Goal: Transaction & Acquisition: Purchase product/service

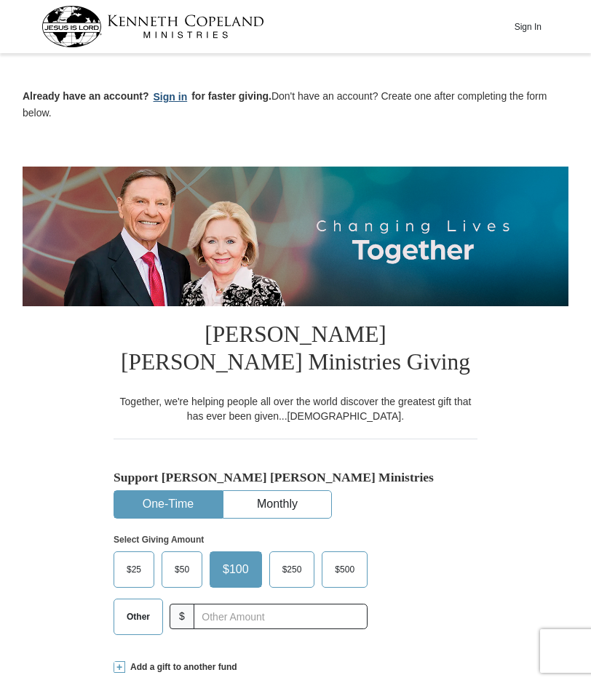
click at [180, 100] on button "Sign in" at bounding box center [170, 97] width 43 height 17
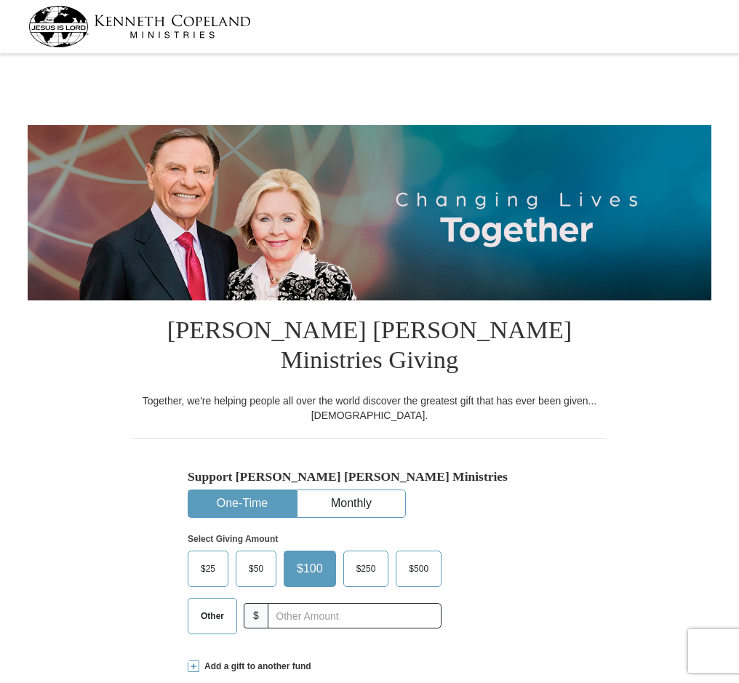
select select "OK"
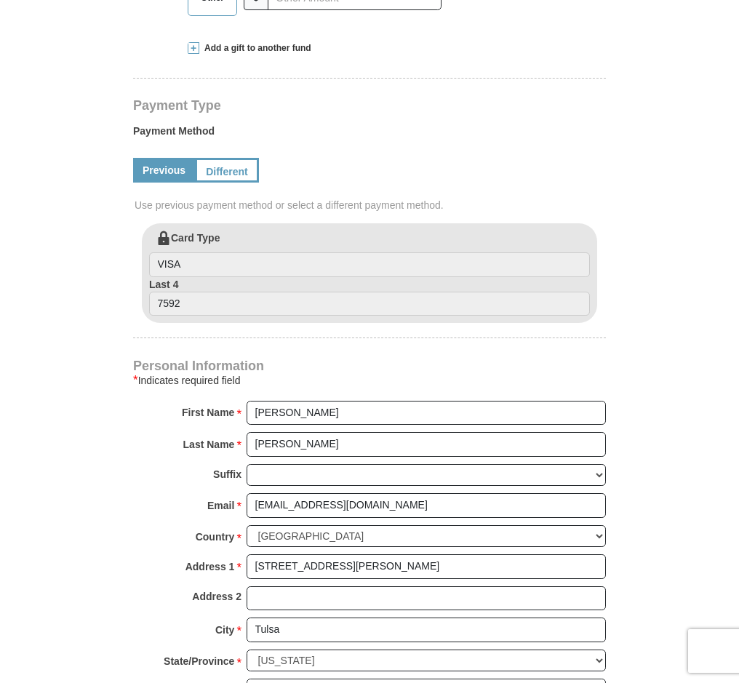
scroll to position [581, 0]
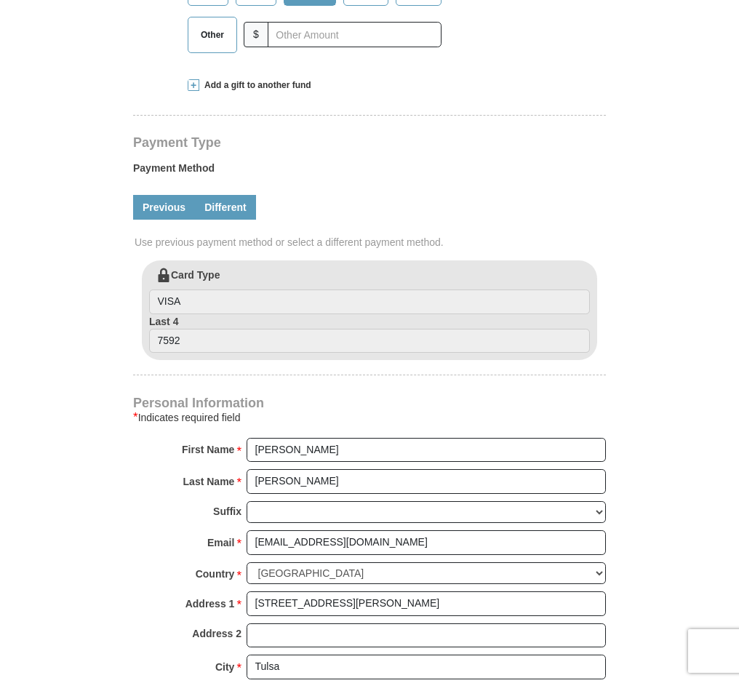
click at [218, 195] on link "Different" at bounding box center [225, 207] width 61 height 25
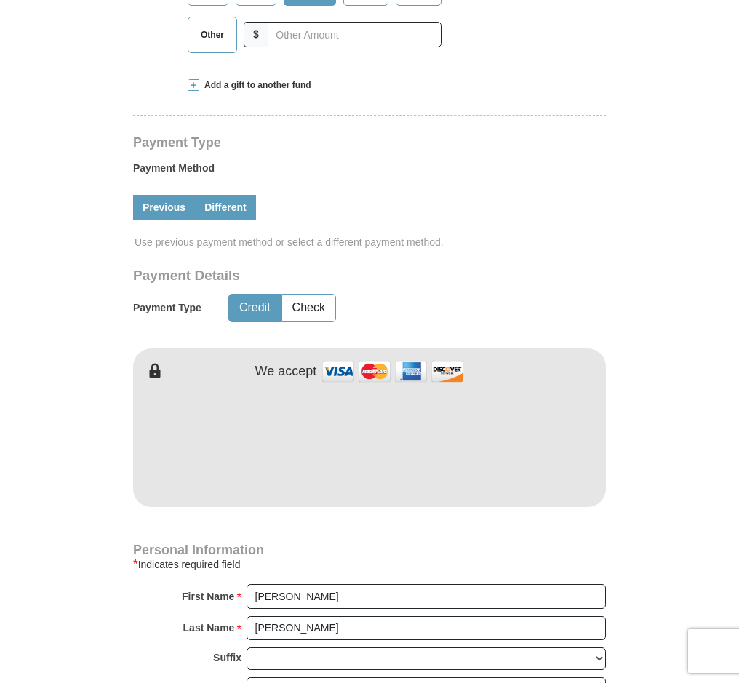
click at [165, 195] on link "Previous" at bounding box center [164, 207] width 62 height 25
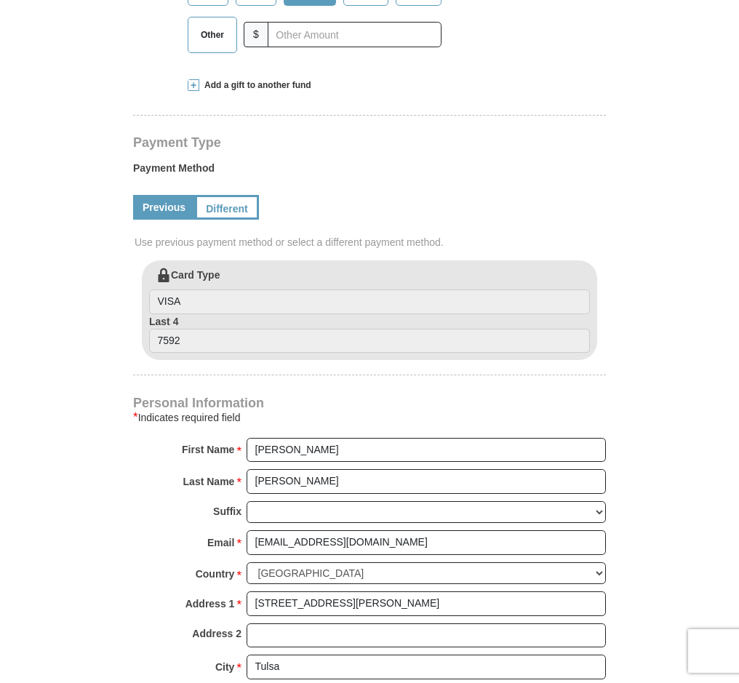
click at [172, 195] on link "Previous" at bounding box center [164, 207] width 62 height 25
click at [234, 195] on link "Different" at bounding box center [225, 207] width 61 height 25
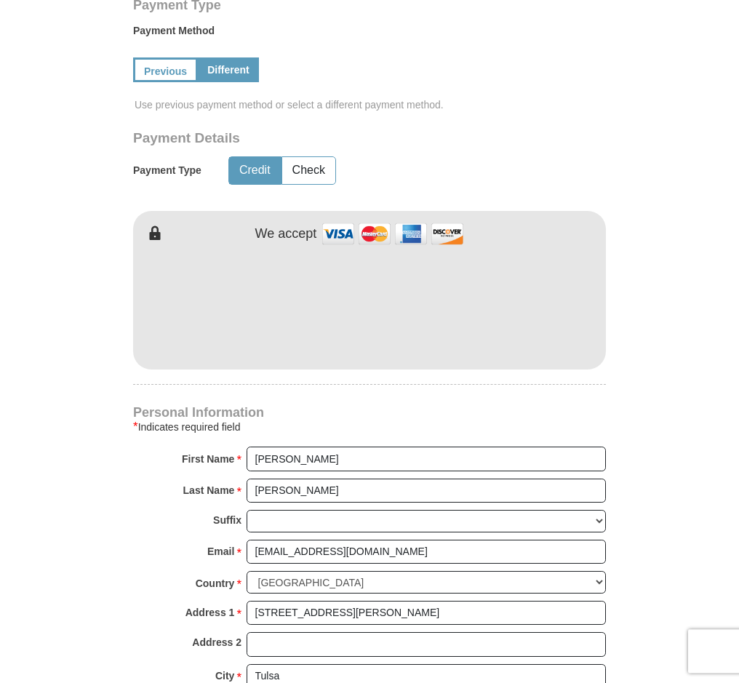
scroll to position [730, 0]
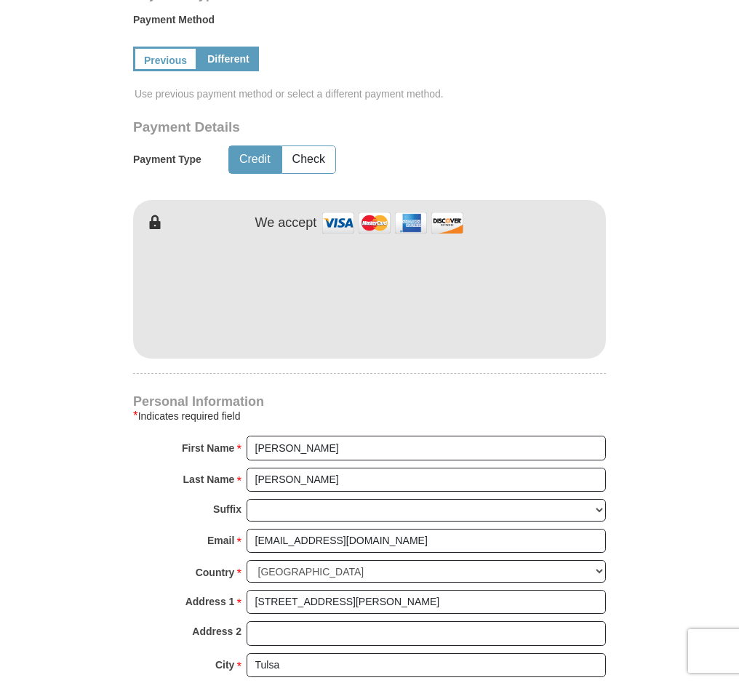
click at [659, 330] on form "Kenneth Copeland Ministries Giving Together, we're helping people all over the …" at bounding box center [370, 186] width 684 height 1717
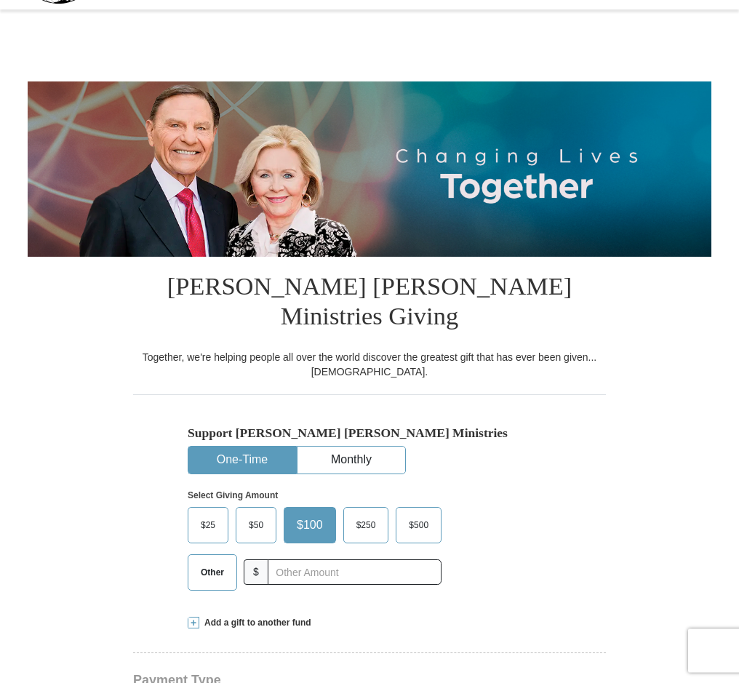
scroll to position [0, 0]
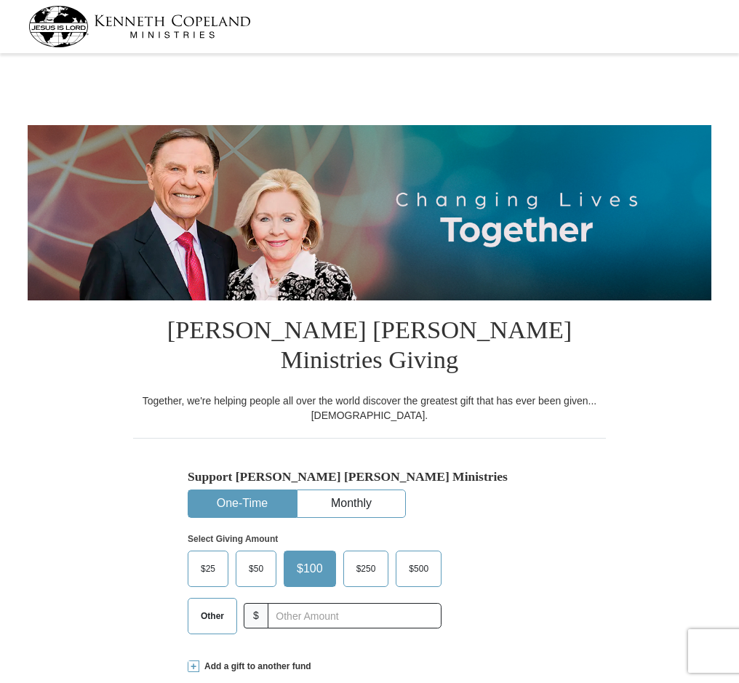
select select "OK"
click at [177, 20] on img at bounding box center [139, 26] width 223 height 41
